Goal: Check status: Check status

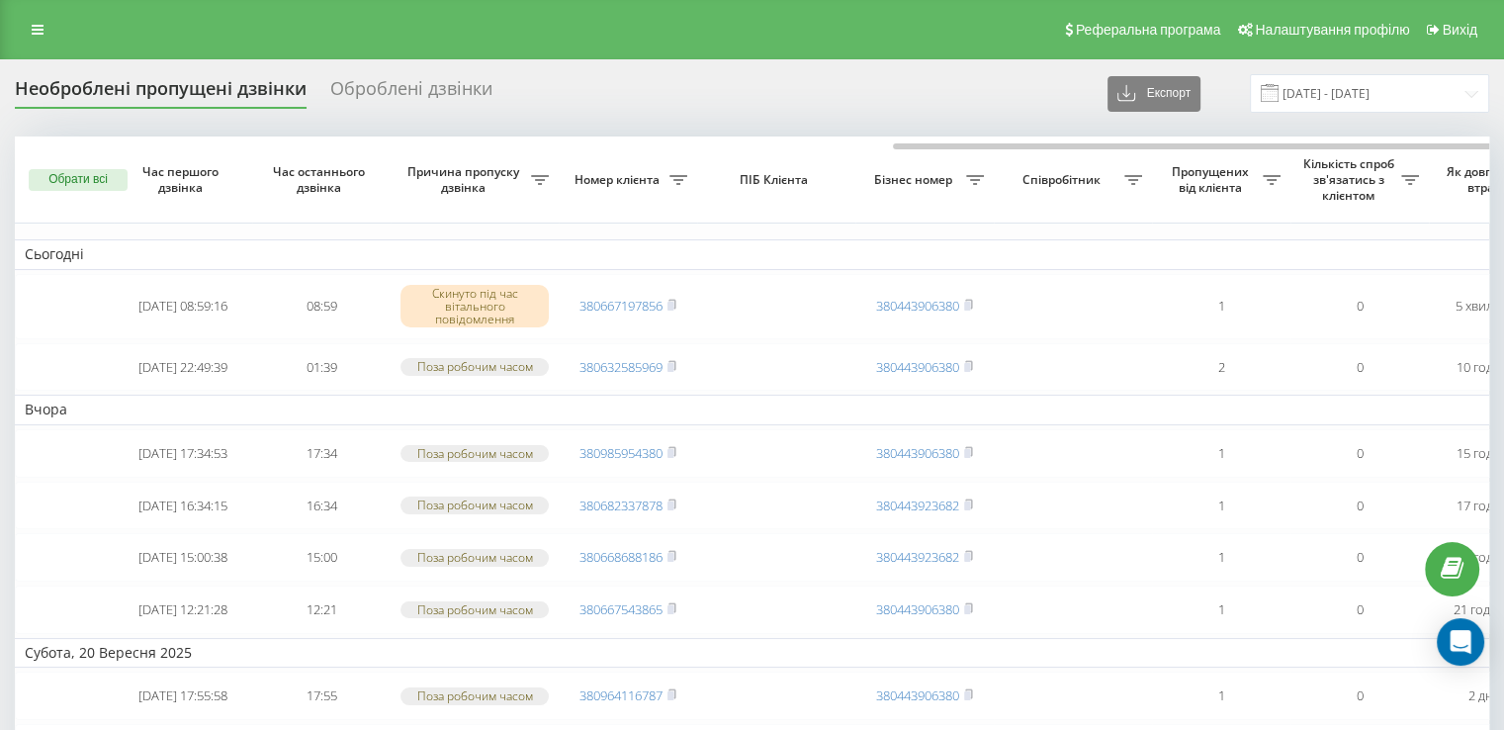
scroll to position [0, 502]
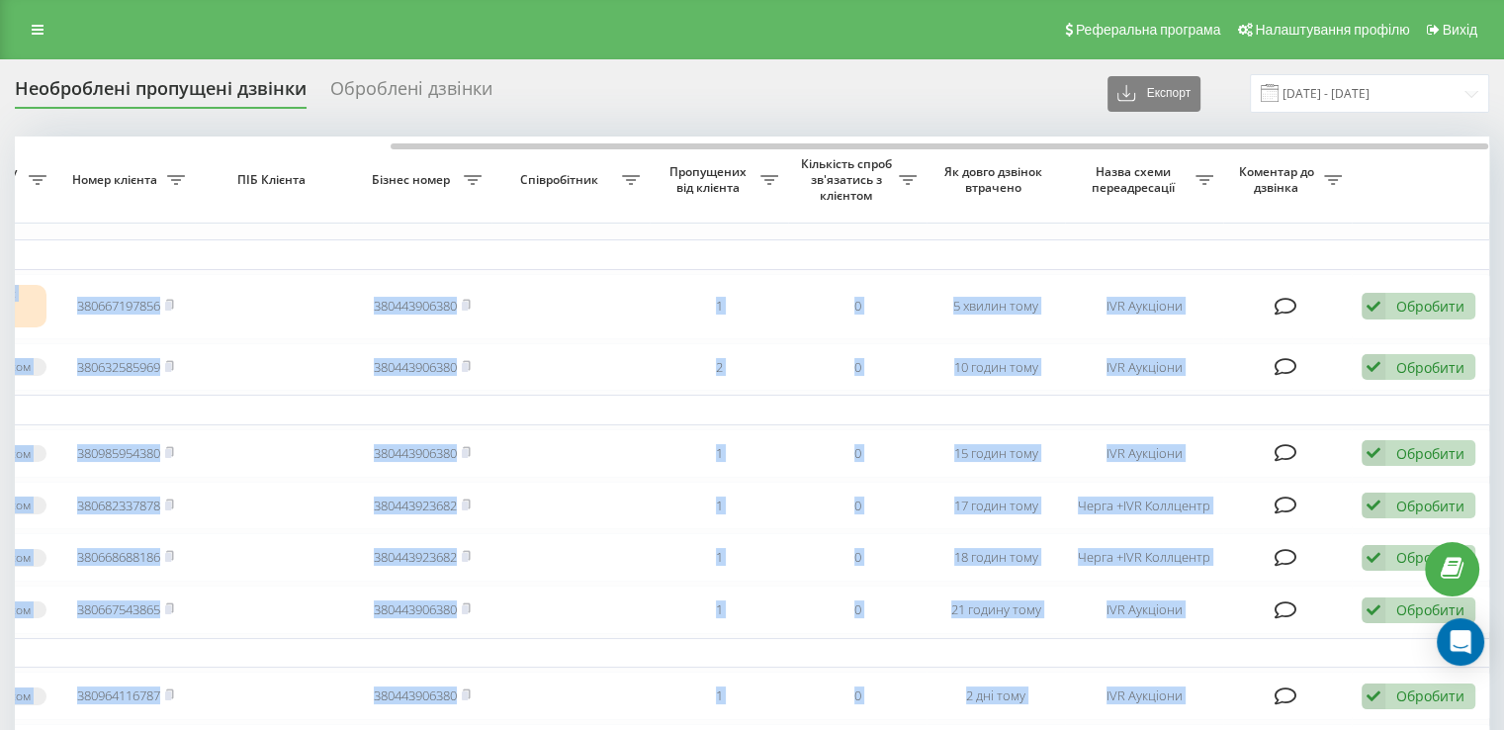
drag, startPoint x: 834, startPoint y: 149, endPoint x: 1315, endPoint y: 188, distance: 482.1
click at [1360, 180] on th at bounding box center [1421, 179] width 138 height 87
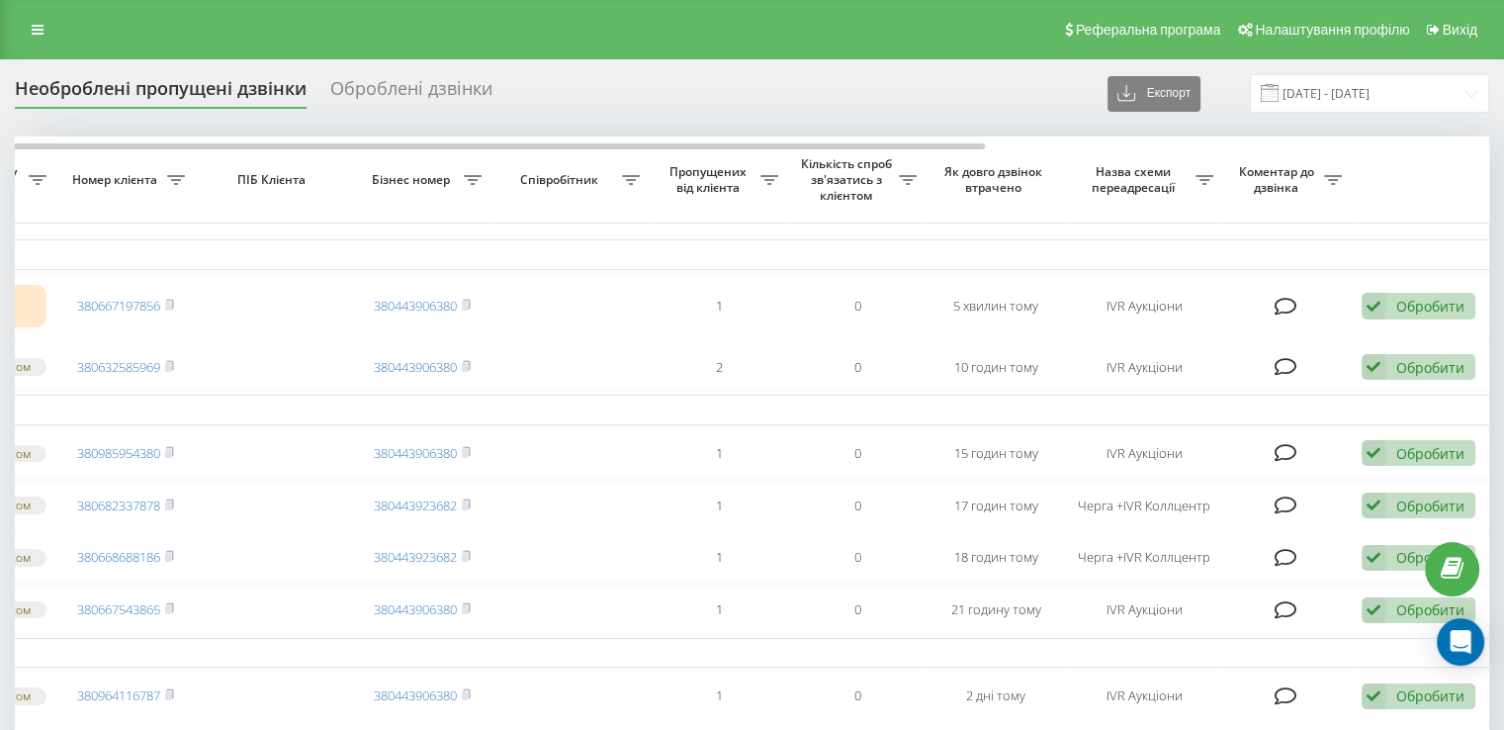
scroll to position [99, 0]
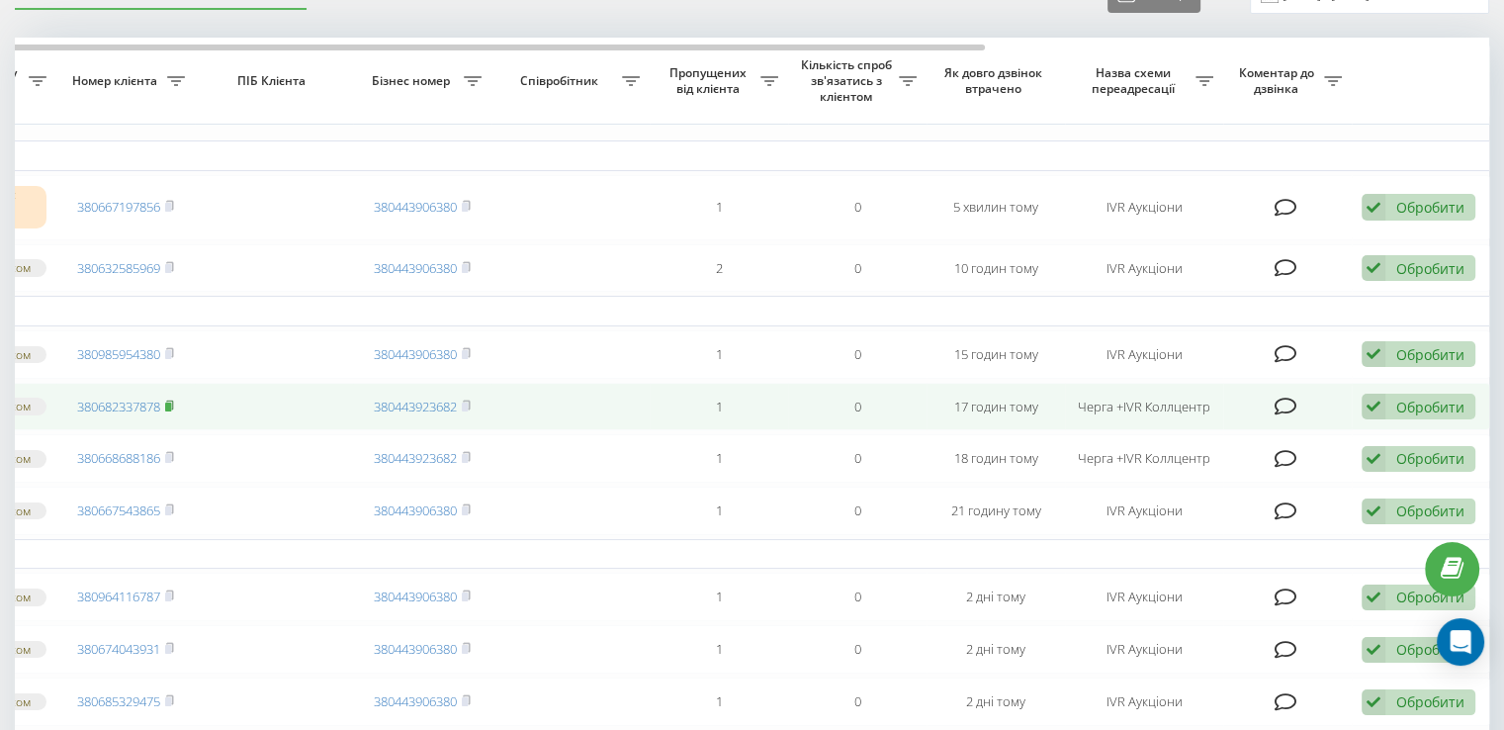
click at [168, 411] on rect at bounding box center [168, 406] width 6 height 9
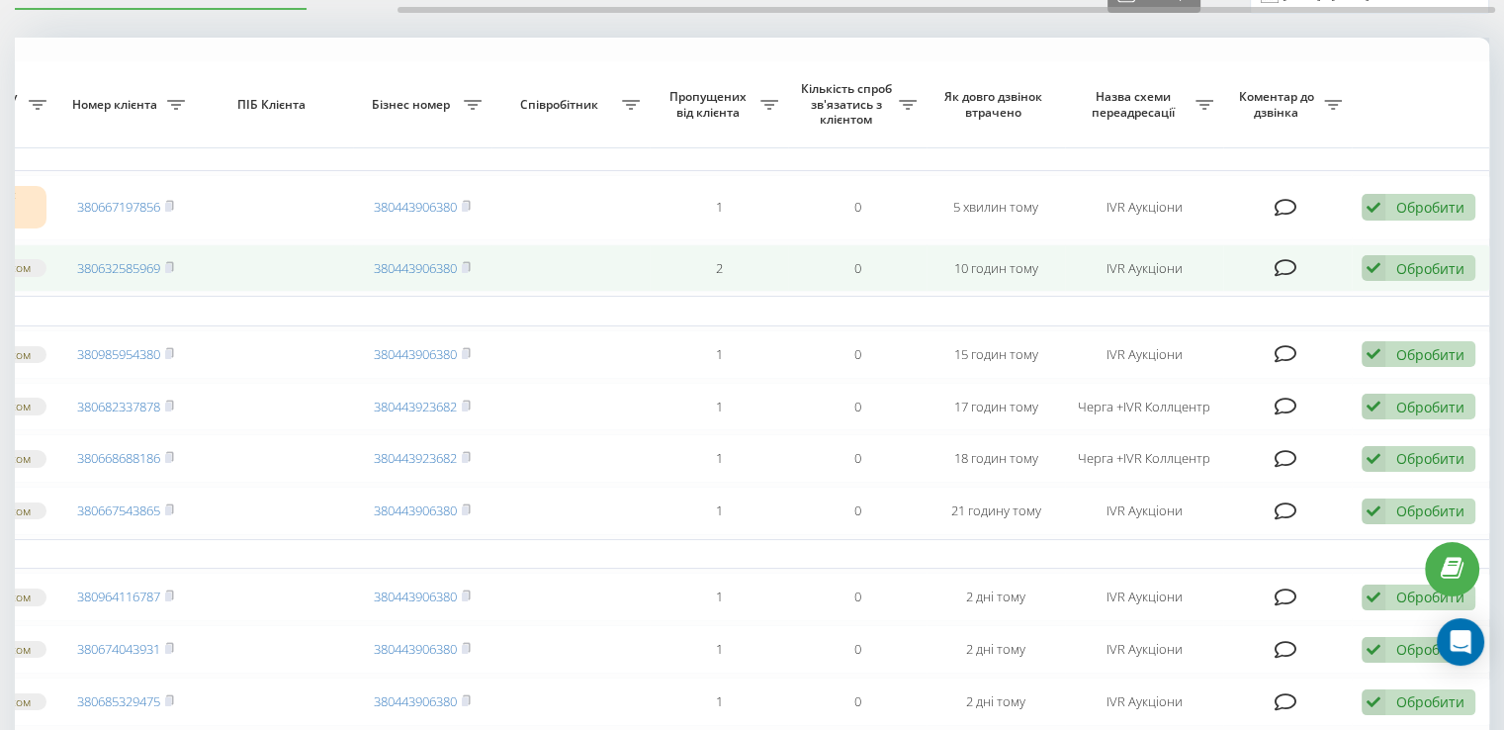
scroll to position [198, 0]
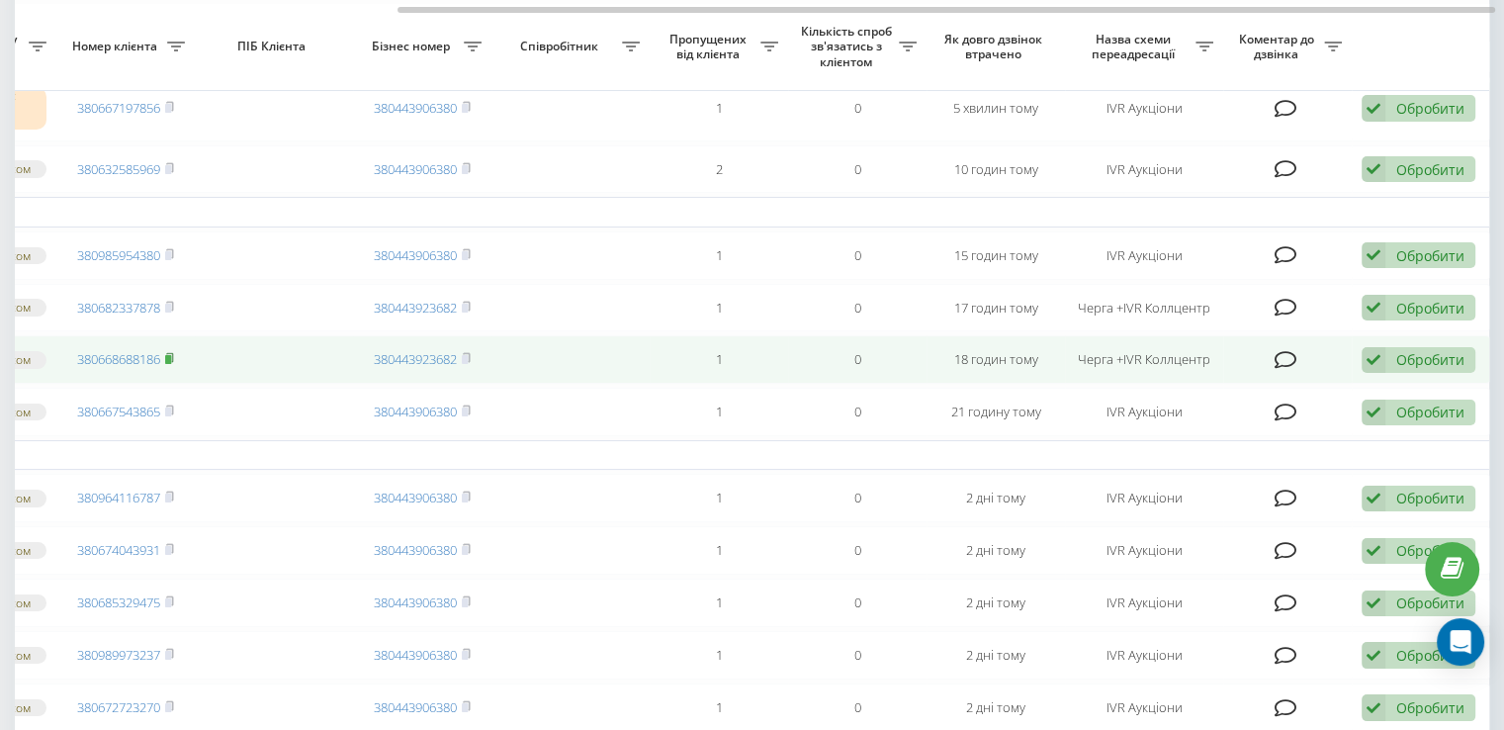
click at [170, 364] on icon at bounding box center [169, 358] width 9 height 12
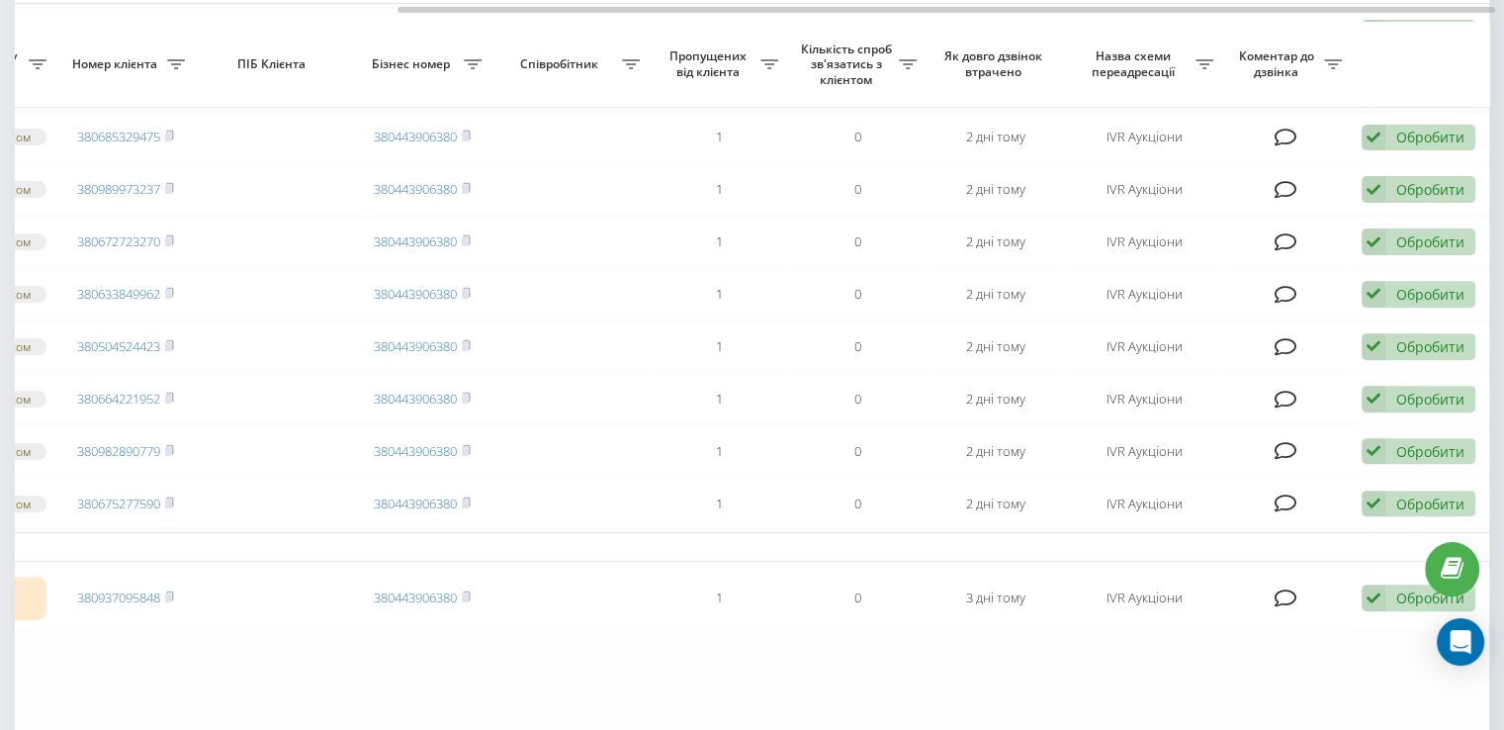
scroll to position [0, 0]
